Goal: Information Seeking & Learning: Learn about a topic

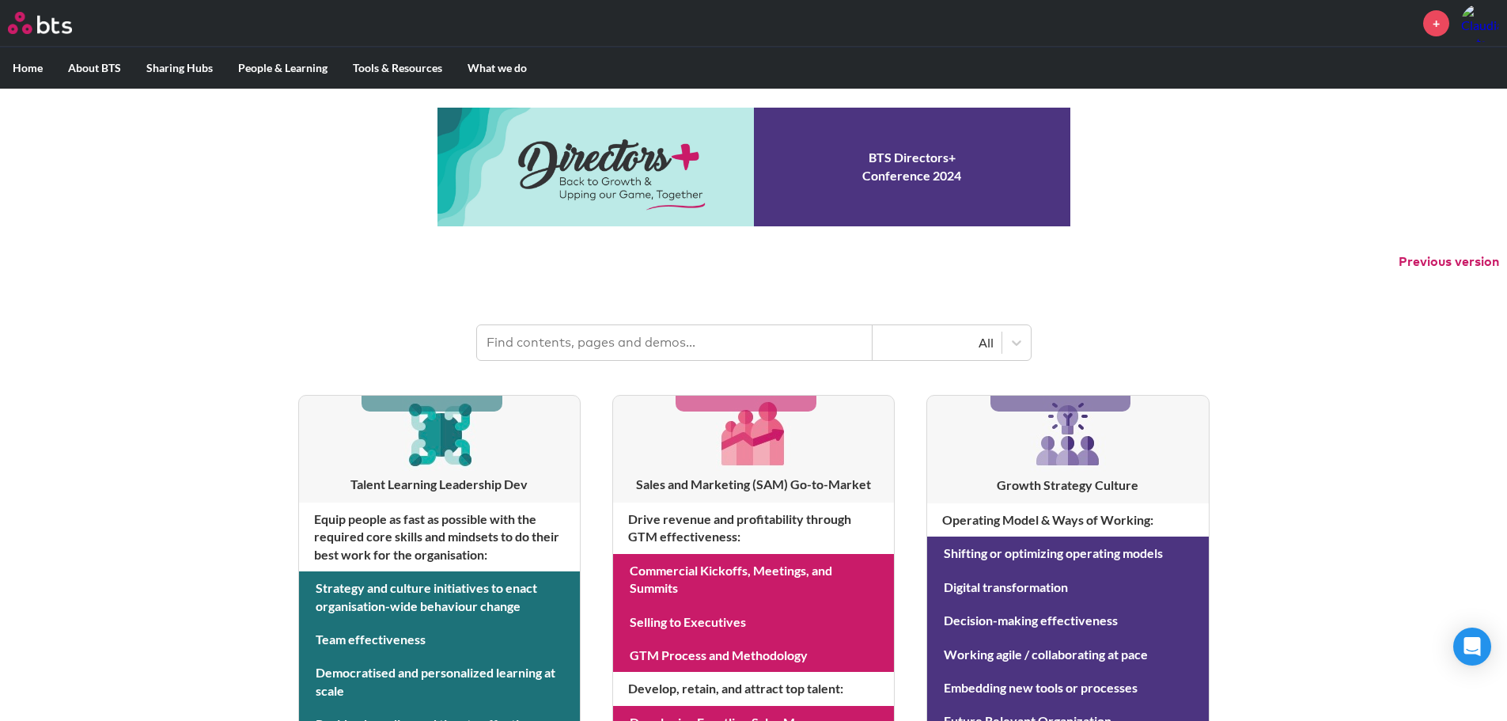
click at [547, 336] on input "text" at bounding box center [674, 342] width 395 height 35
paste input "Discovery conversations"
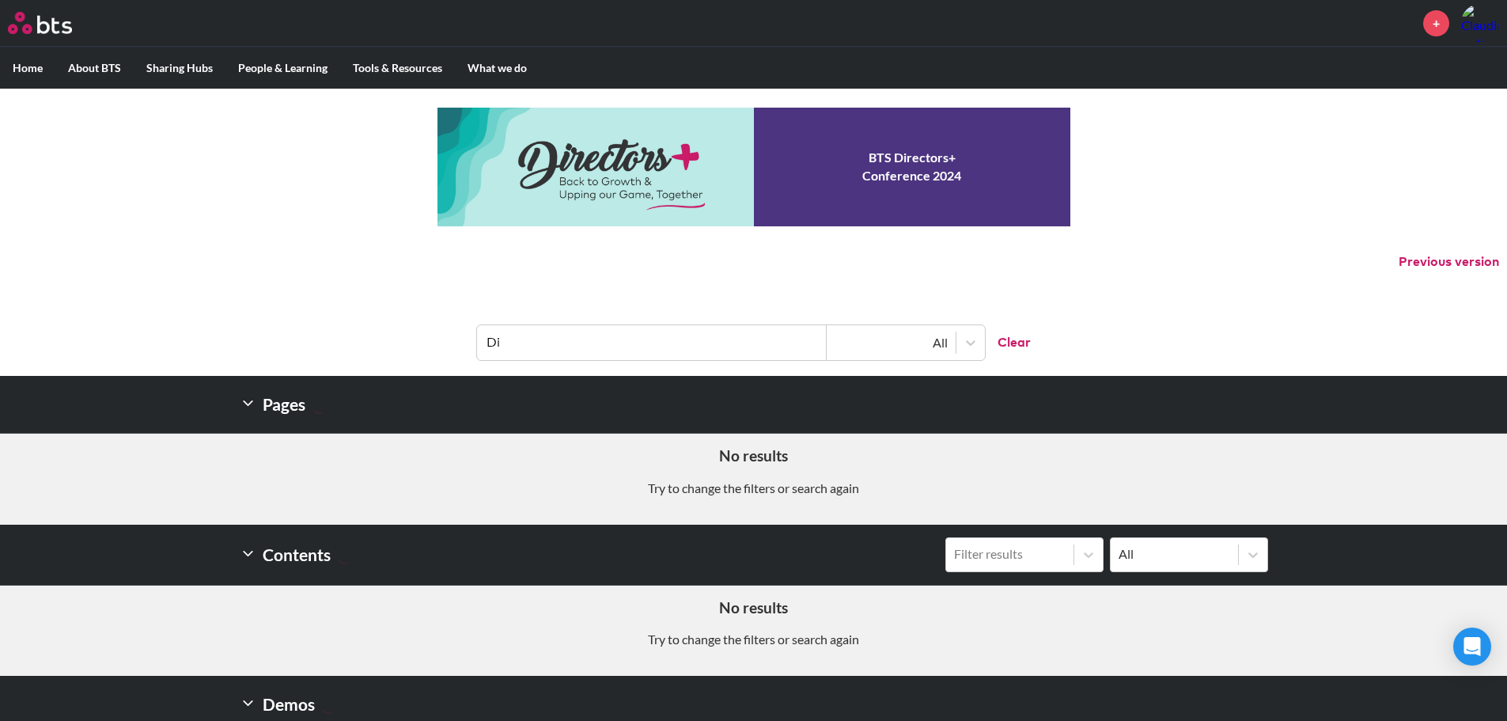
type input "D"
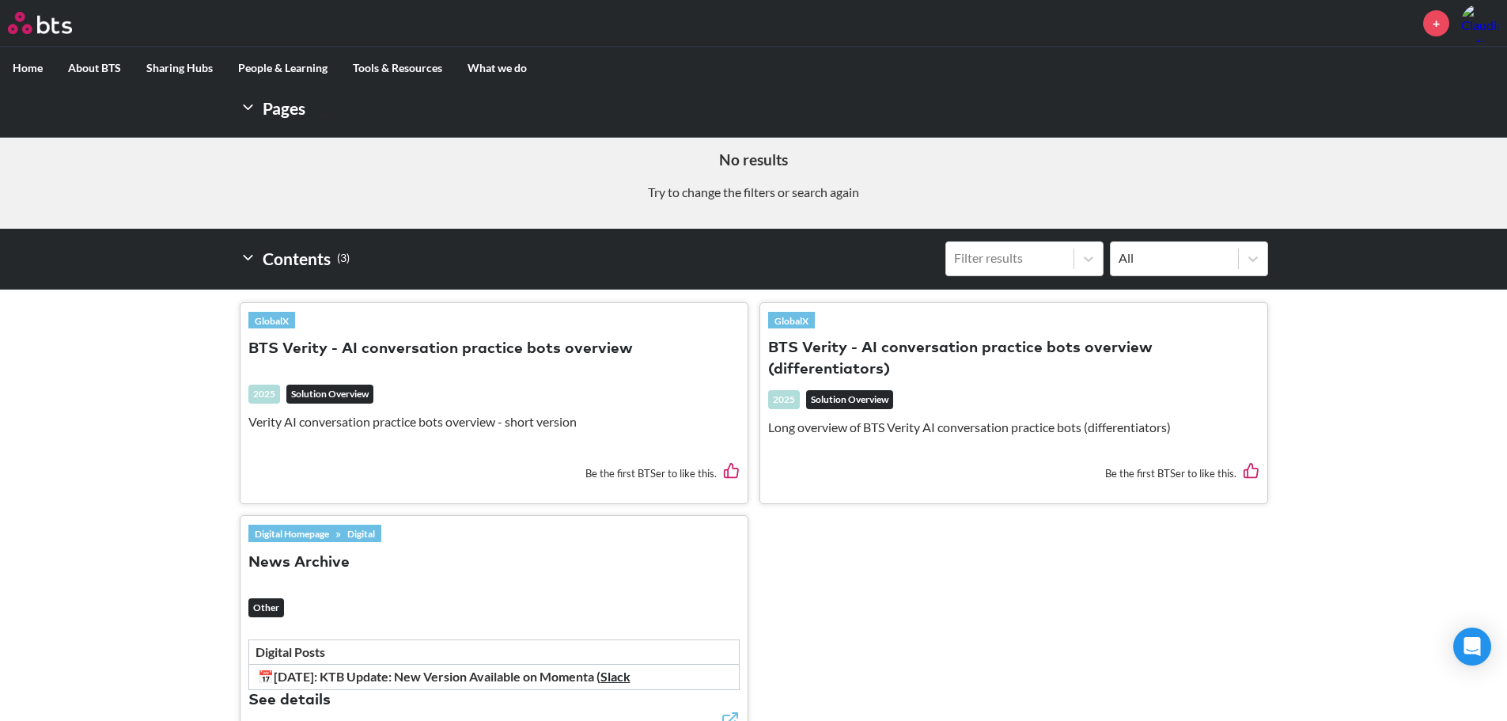
scroll to position [395, 0]
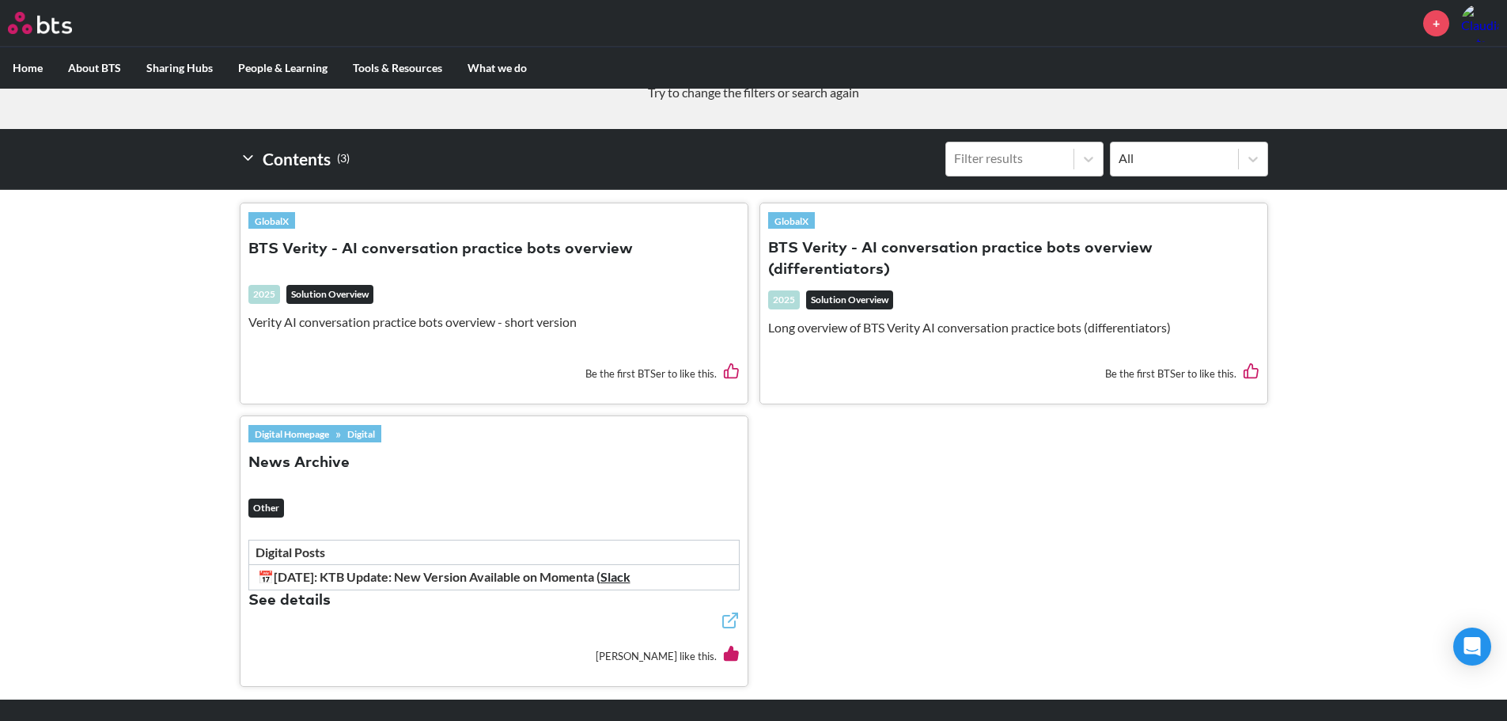
type input "verity"
click at [297, 595] on button "See details" at bounding box center [289, 600] width 82 height 21
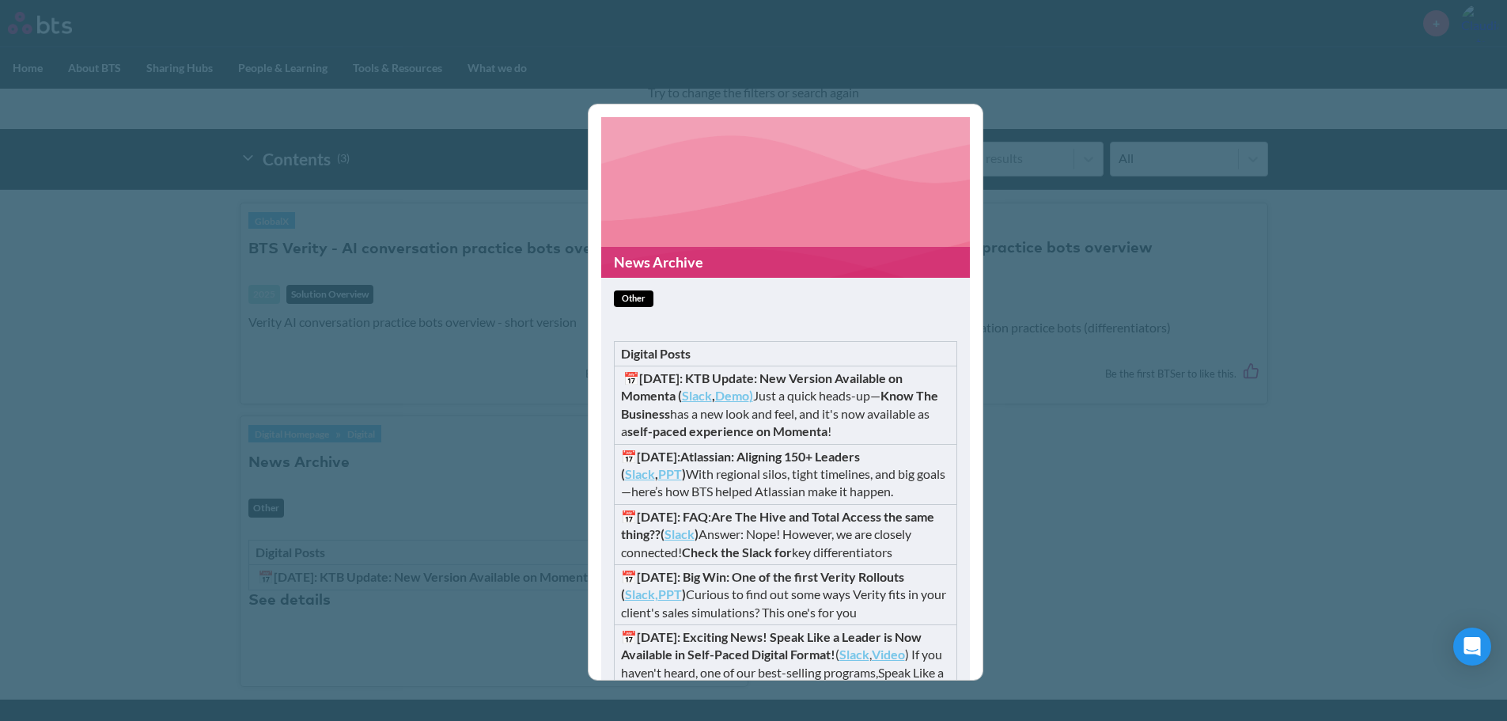
click at [1058, 592] on div "News Archive other Digital Posts 📅25-06-24: KTB Update: New Version Available o…" at bounding box center [753, 360] width 1507 height 721
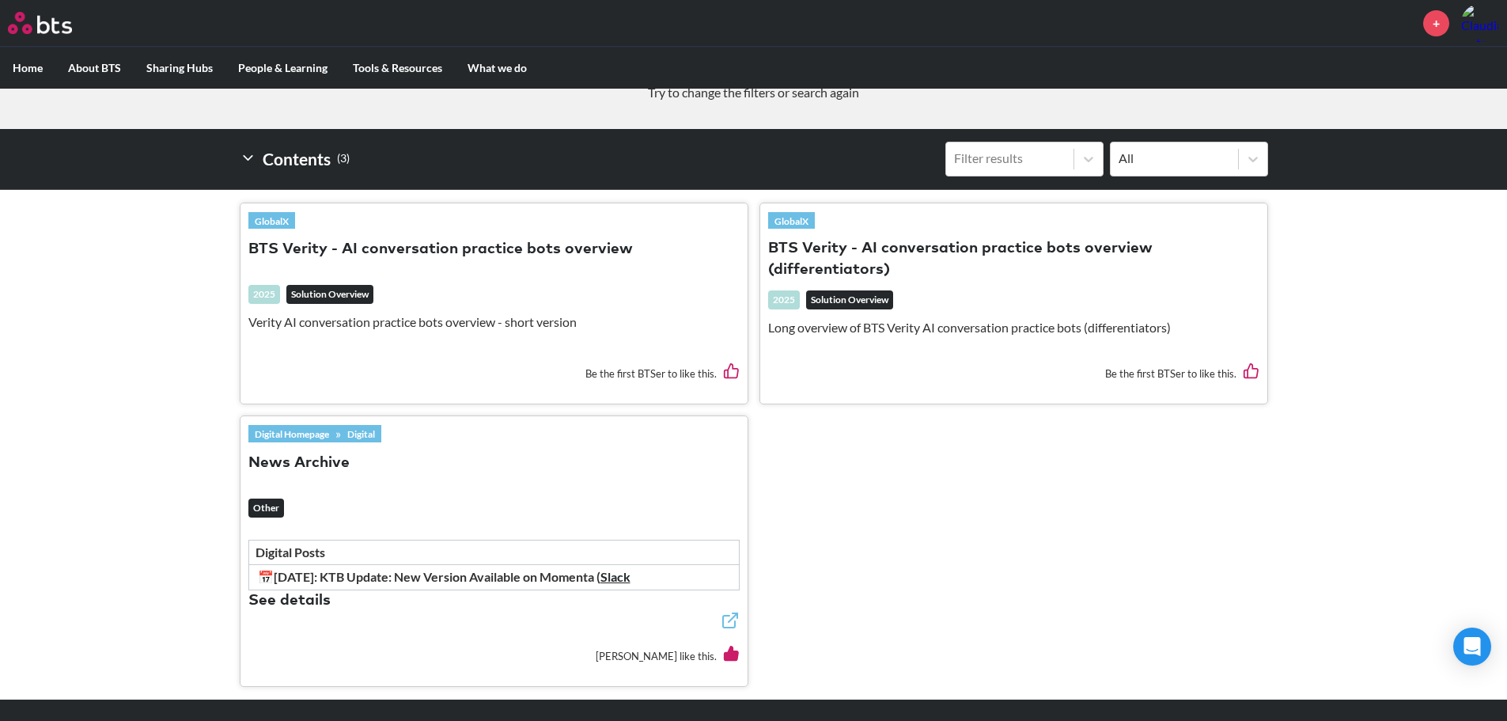
click at [472, 252] on button "BTS Verity - AI conversation practice bots overview" at bounding box center [440, 249] width 384 height 21
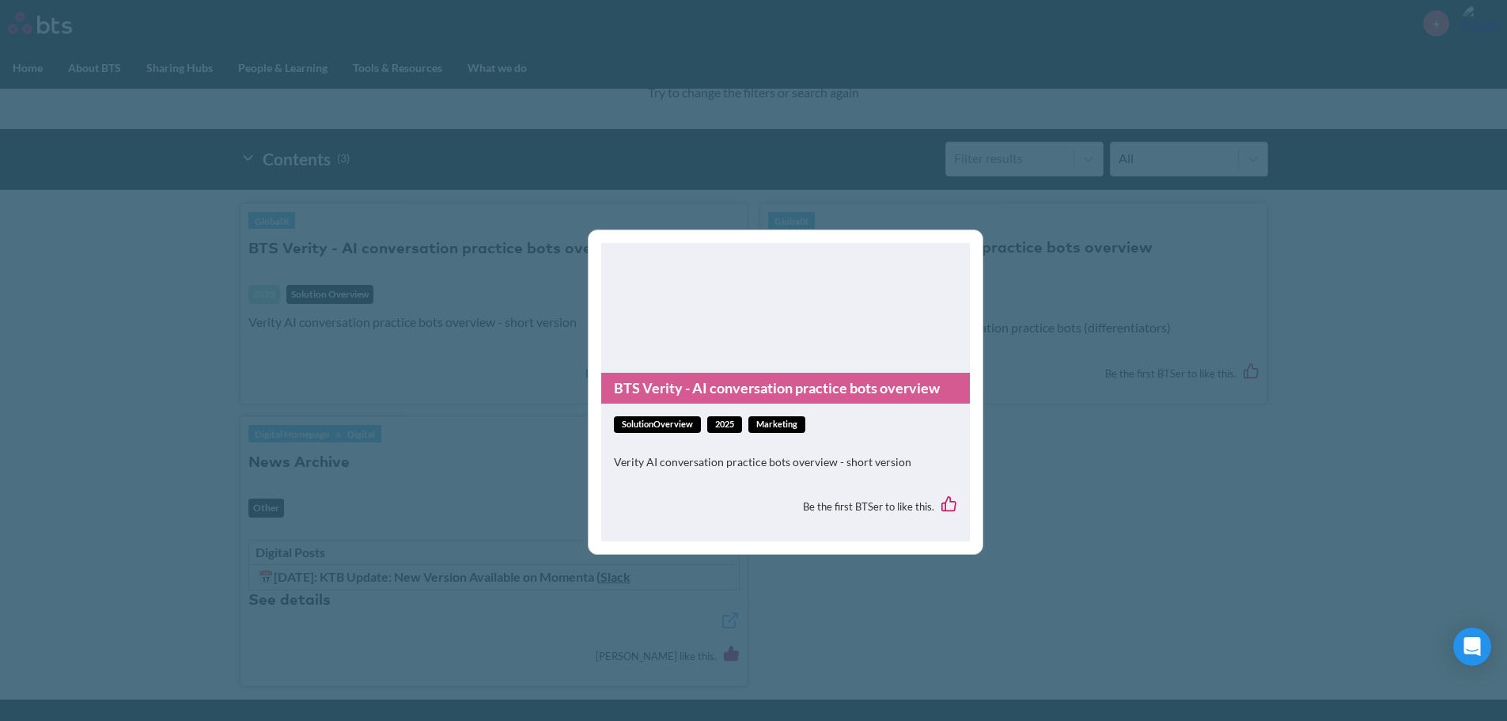
click at [684, 388] on link "BTS Verity - AI conversation practice bots overview" at bounding box center [785, 388] width 369 height 31
click at [910, 402] on link "BTS Verity - AI conversation practice bots overview" at bounding box center [785, 388] width 369 height 31
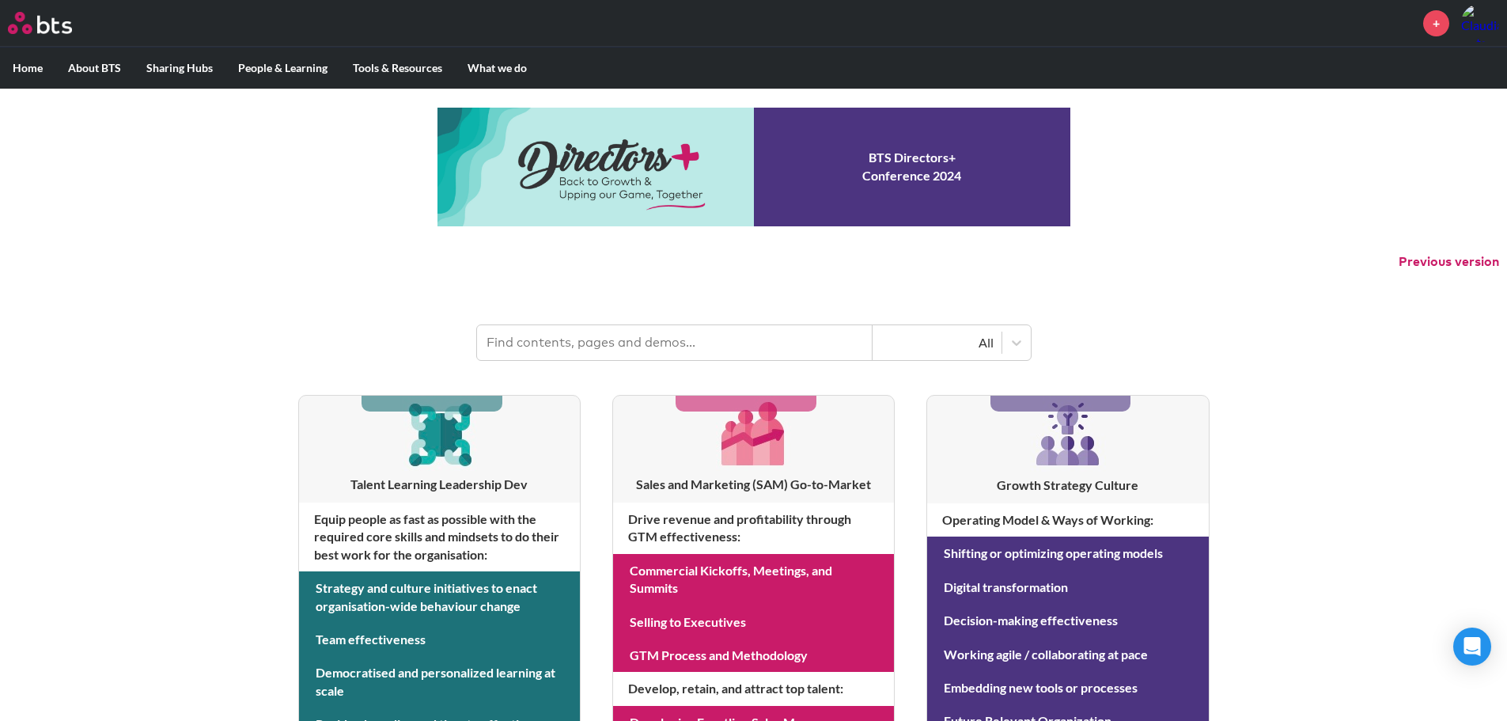
click at [31, 23] on img at bounding box center [40, 23] width 64 height 22
click at [516, 354] on input "text" at bounding box center [674, 342] width 395 height 35
type input "verity"
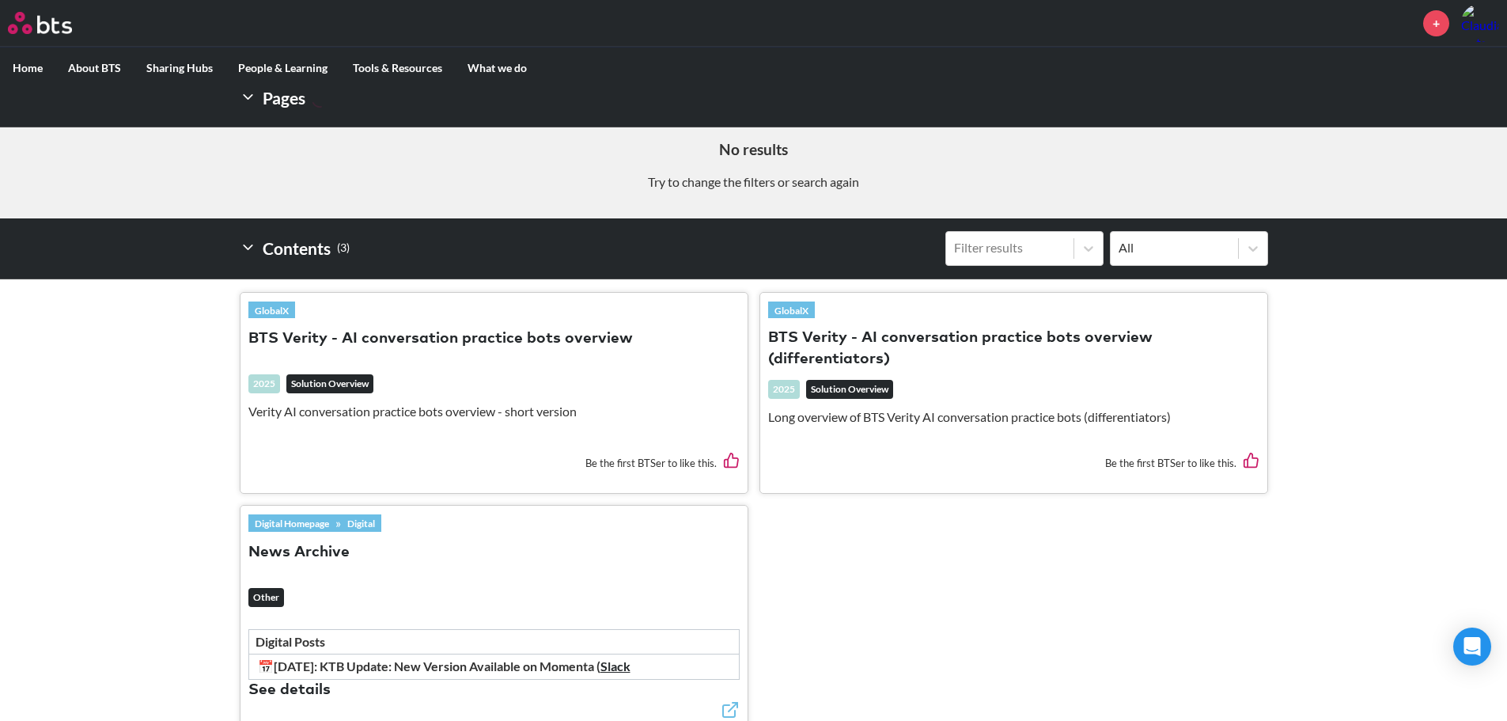
scroll to position [395, 0]
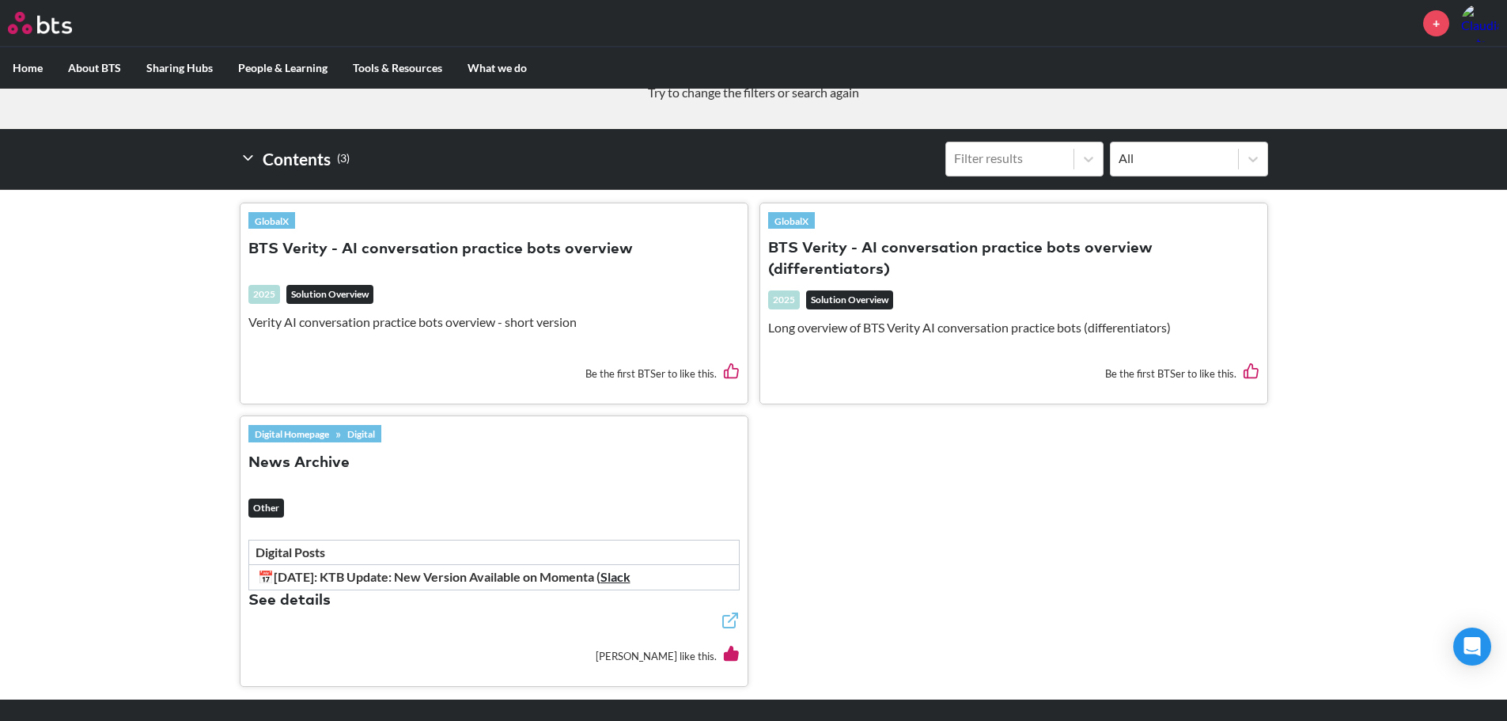
click at [1001, 245] on button "BTS Verity - AI conversation practice bots overview (differentiators)" at bounding box center [1013, 259] width 491 height 43
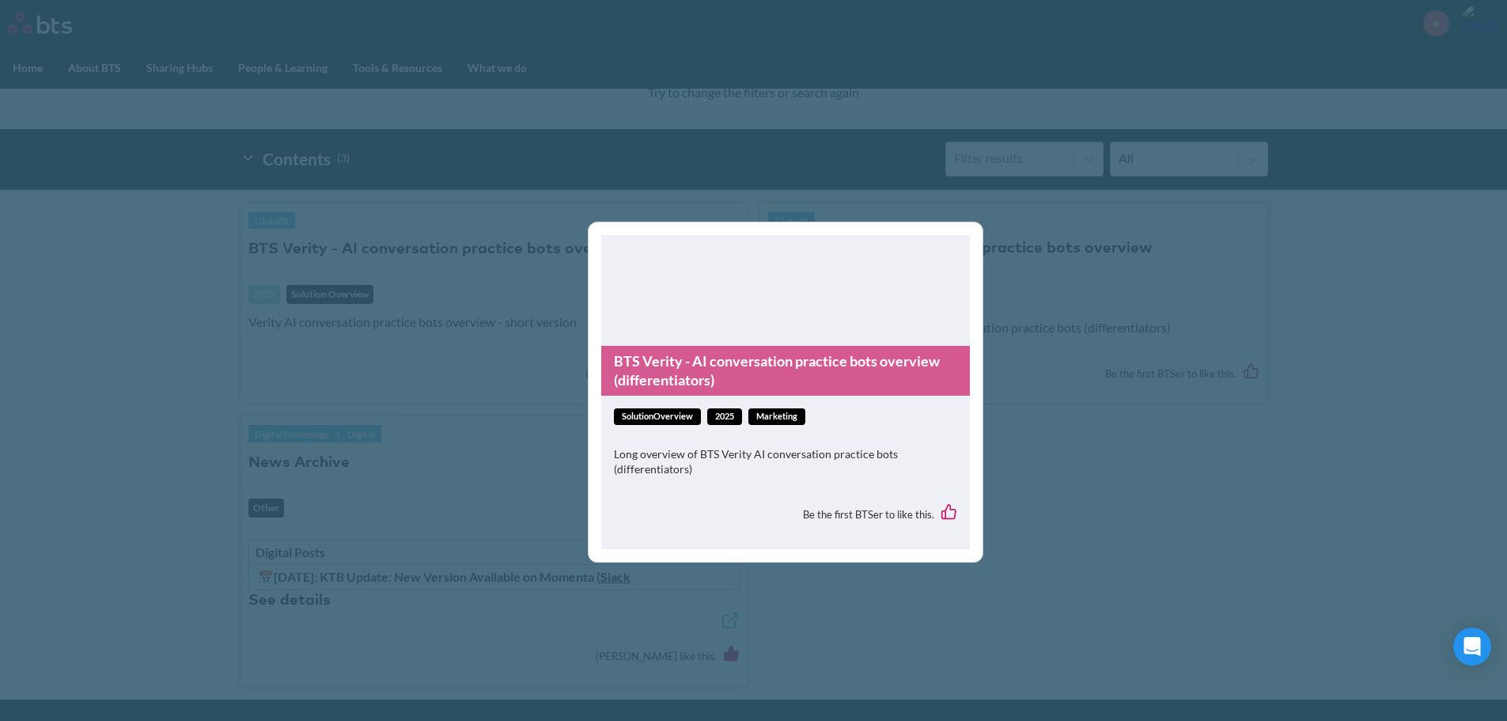
click at [651, 369] on link "BTS Verity - AI conversation practice bots overview (differentiators)" at bounding box center [785, 371] width 369 height 50
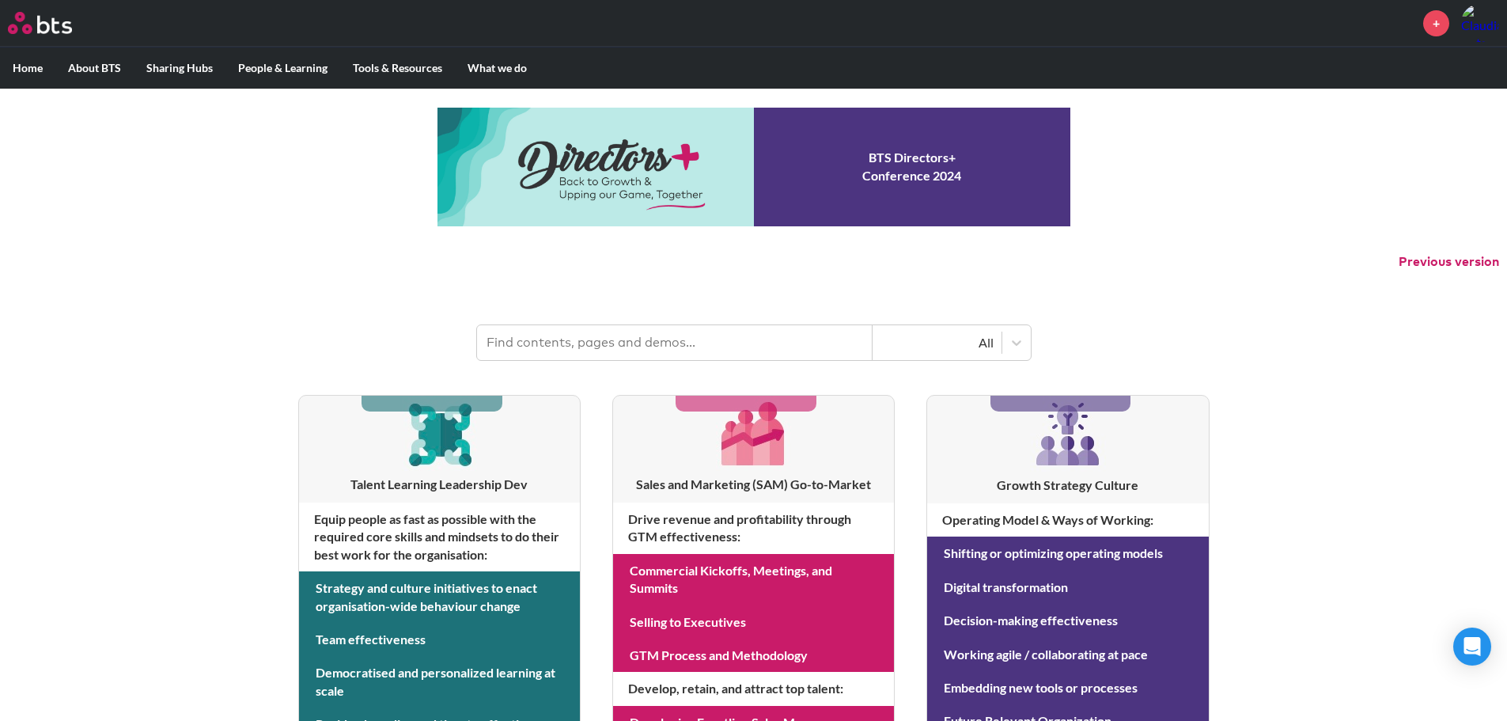
click at [617, 340] on input "text" at bounding box center [674, 342] width 395 height 35
type input "wonderway"
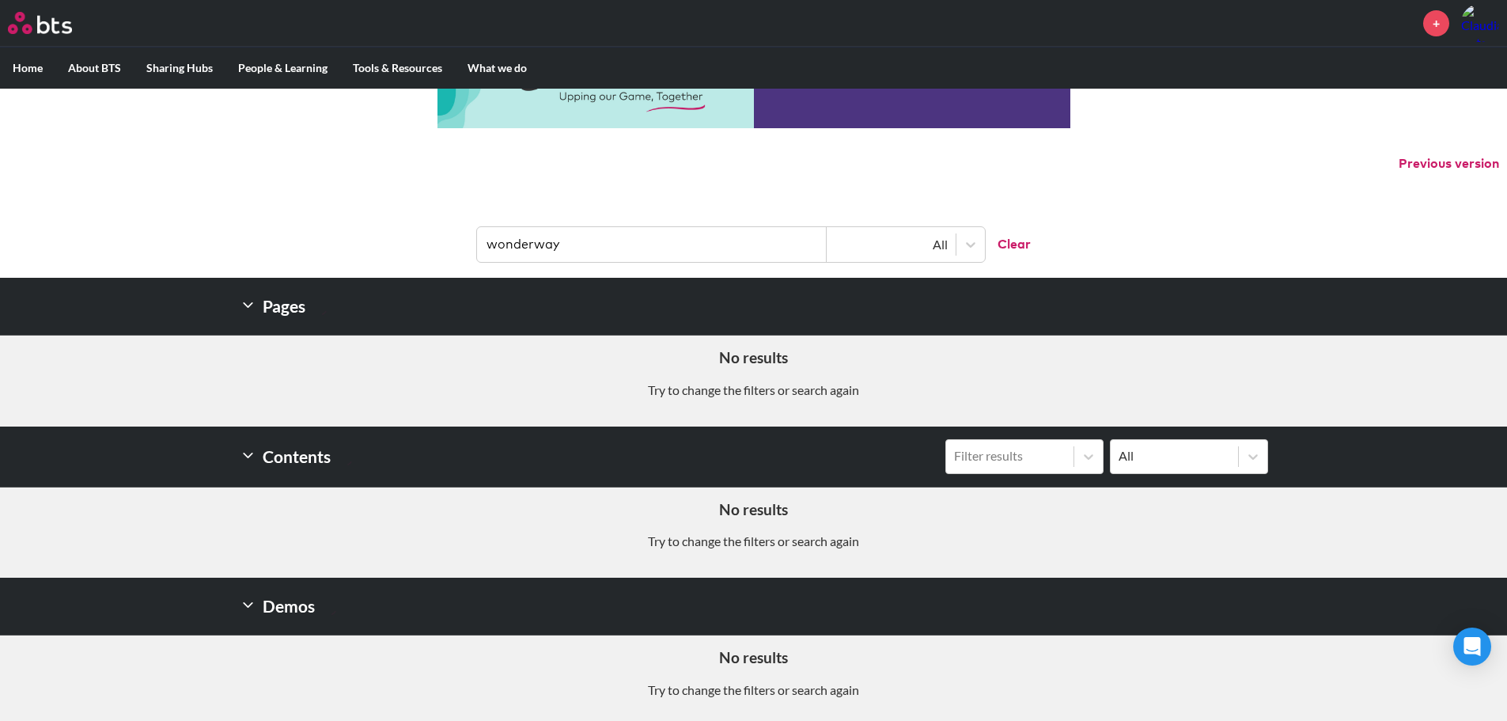
scroll to position [103, 0]
